Goal: Navigation & Orientation: Understand site structure

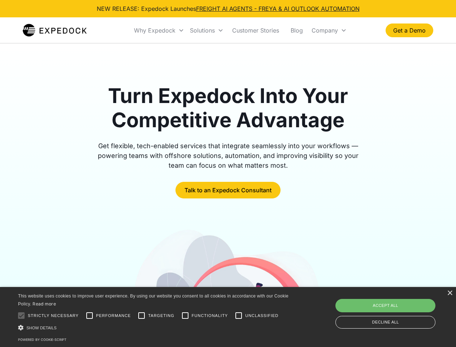
click at [159, 30] on div "Why Expedock" at bounding box center [155, 30] width 42 height 7
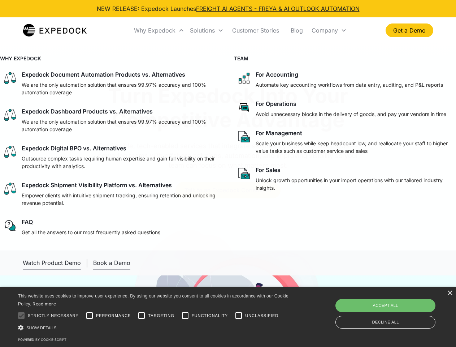
click at [207, 30] on div "Solutions" at bounding box center [202, 30] width 25 height 7
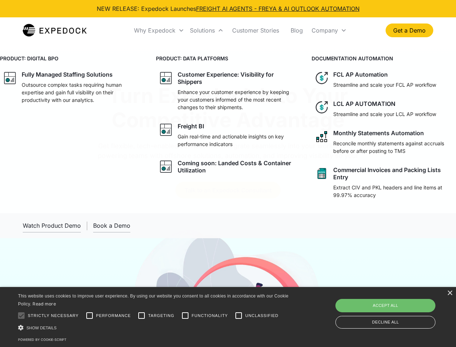
click at [329, 30] on div "Company" at bounding box center [325, 30] width 26 height 7
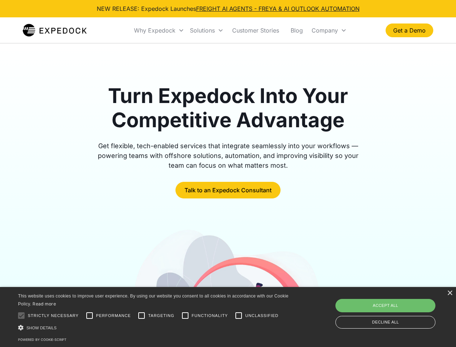
click at [21, 315] on div at bounding box center [21, 315] width 14 height 14
click at [90, 315] on input "Performance" at bounding box center [89, 315] width 14 height 14
checkbox input "true"
click at [142, 315] on input "Targeting" at bounding box center [141, 315] width 14 height 14
checkbox input "true"
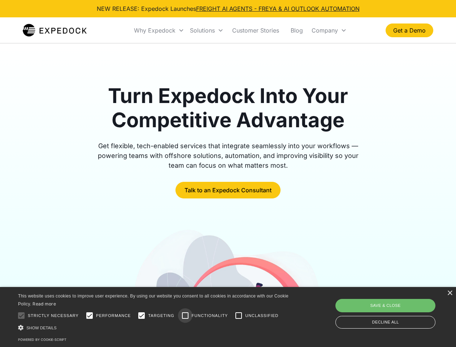
click at [185, 315] on input "Functionality" at bounding box center [185, 315] width 14 height 14
checkbox input "true"
click at [239, 315] on input "Unclassified" at bounding box center [238, 315] width 14 height 14
checkbox input "true"
click at [155, 327] on div "Show details Hide details" at bounding box center [154, 328] width 273 height 8
